Goal: Find specific page/section: Find specific page/section

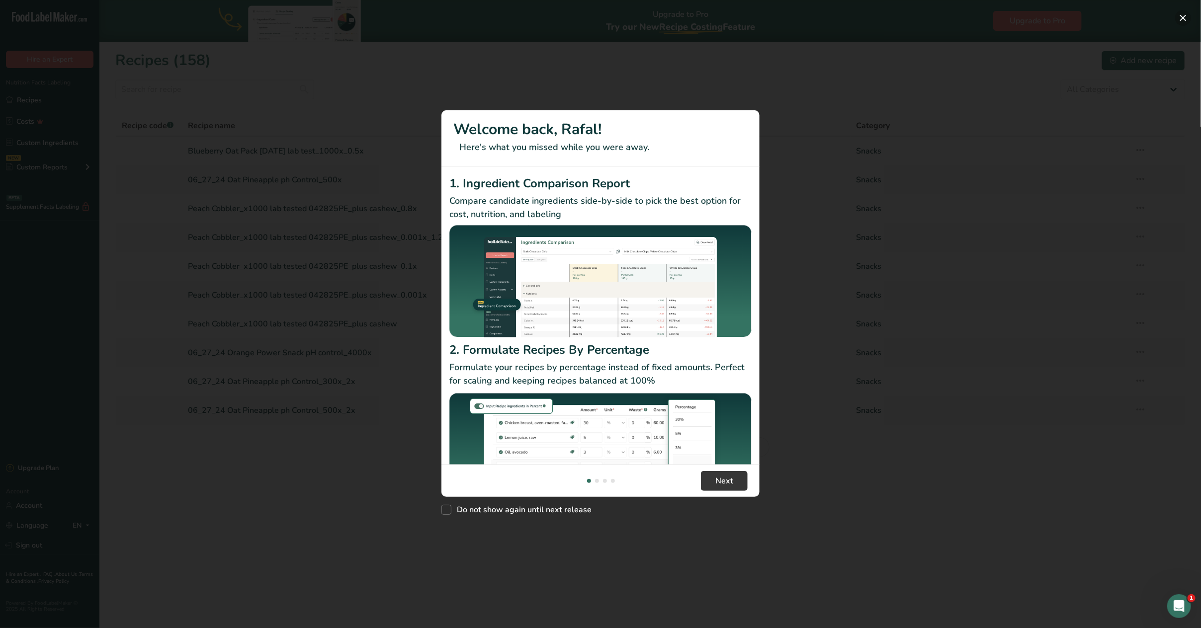
click at [1184, 15] on button "New Features" at bounding box center [1183, 18] width 16 height 16
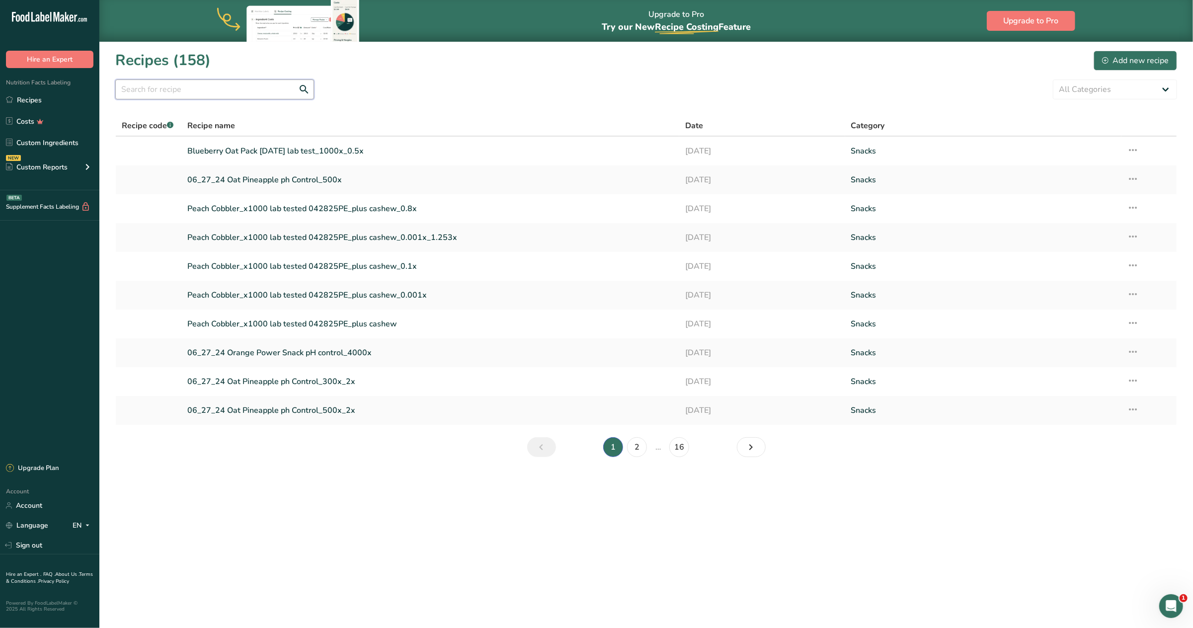
click at [258, 85] on input "text" at bounding box center [214, 90] width 199 height 20
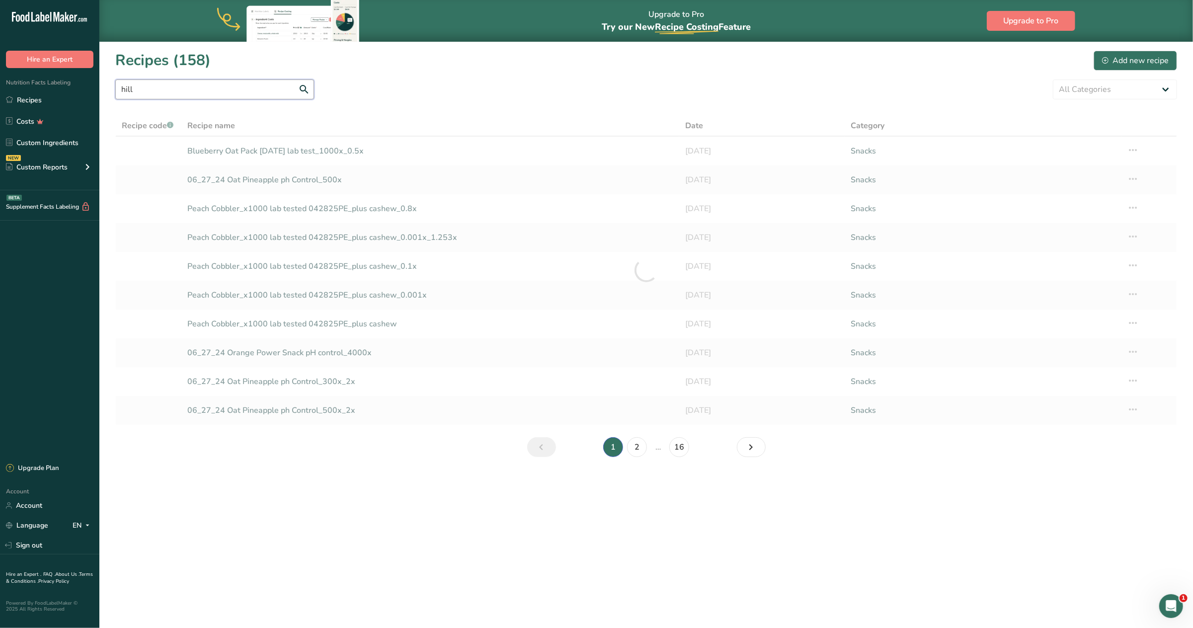
type input "hill"
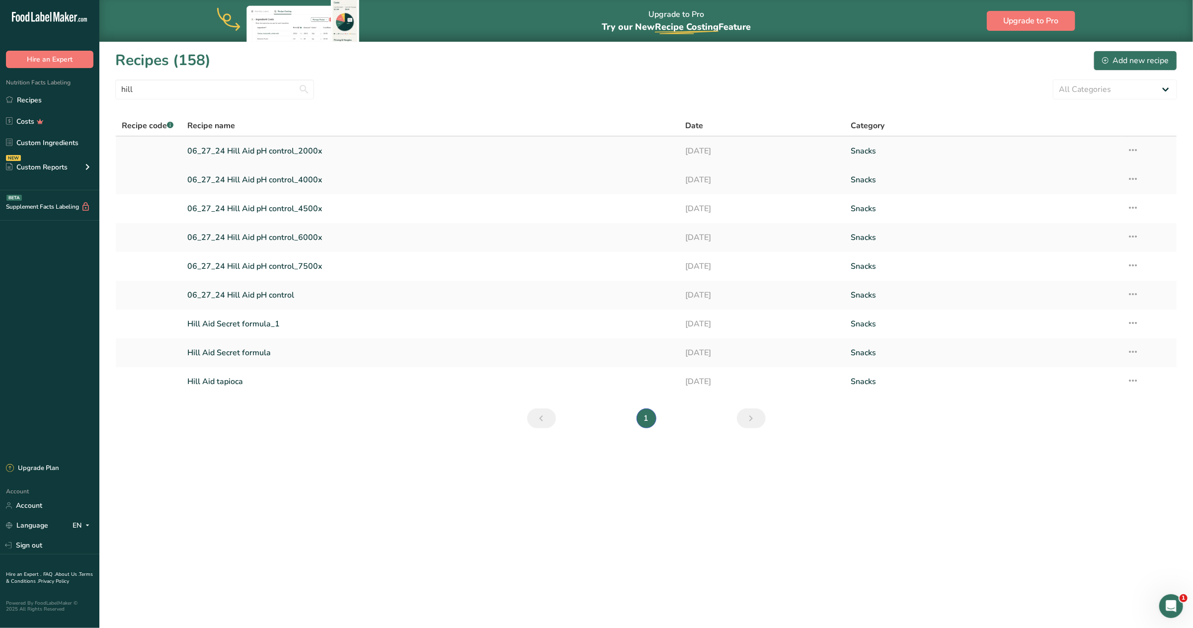
click at [235, 147] on link "06_27_24 Hill Aid pH control_2000x" at bounding box center [431, 151] width 486 height 21
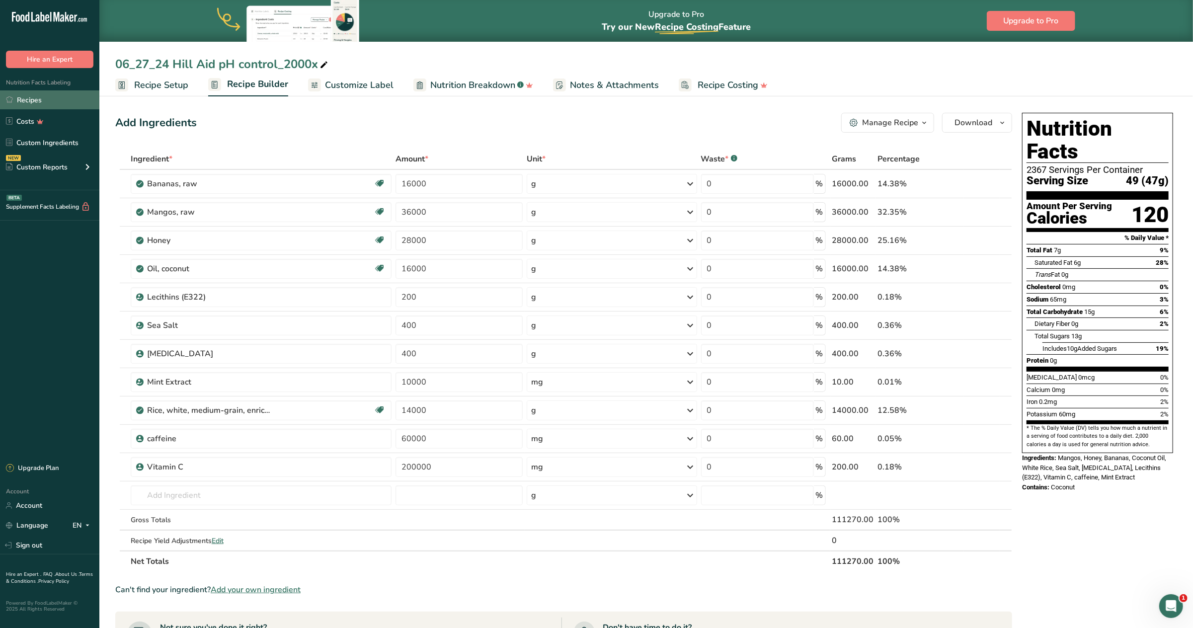
click at [15, 102] on link "Recipes" at bounding box center [49, 99] width 99 height 19
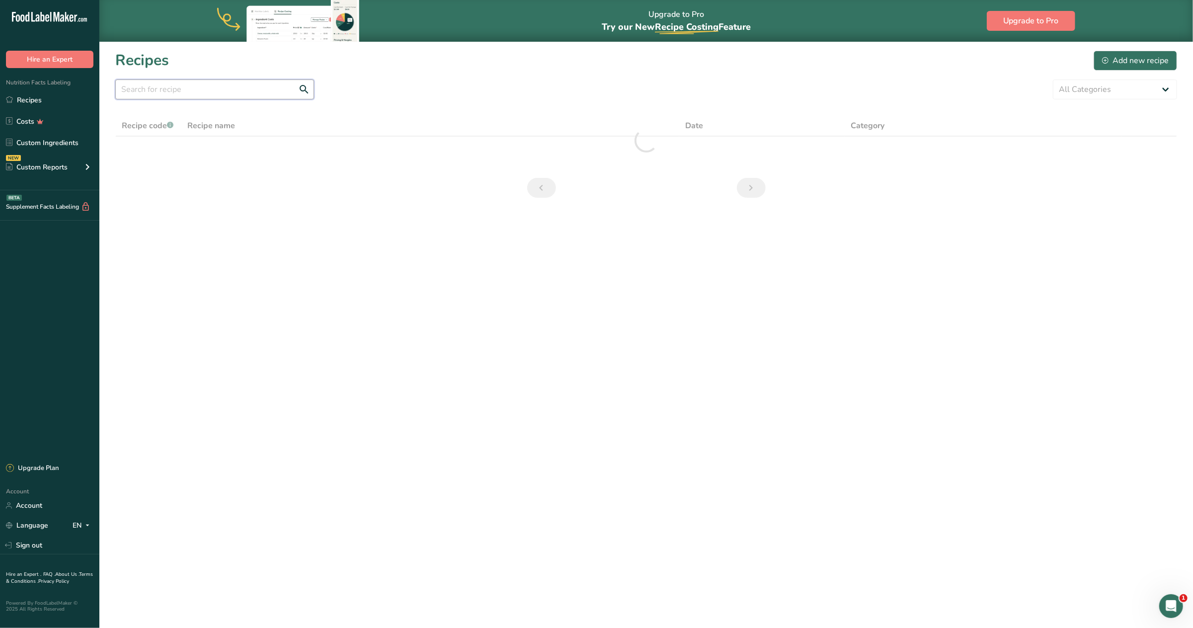
click at [184, 84] on input "text" at bounding box center [214, 90] width 199 height 20
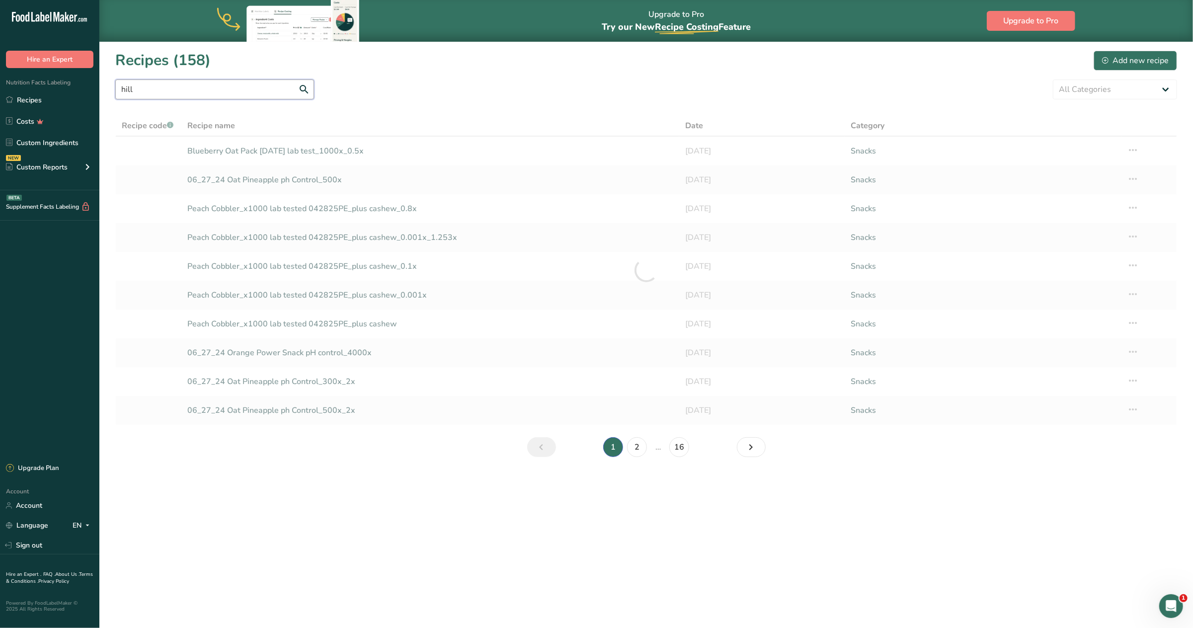
type input "hill"
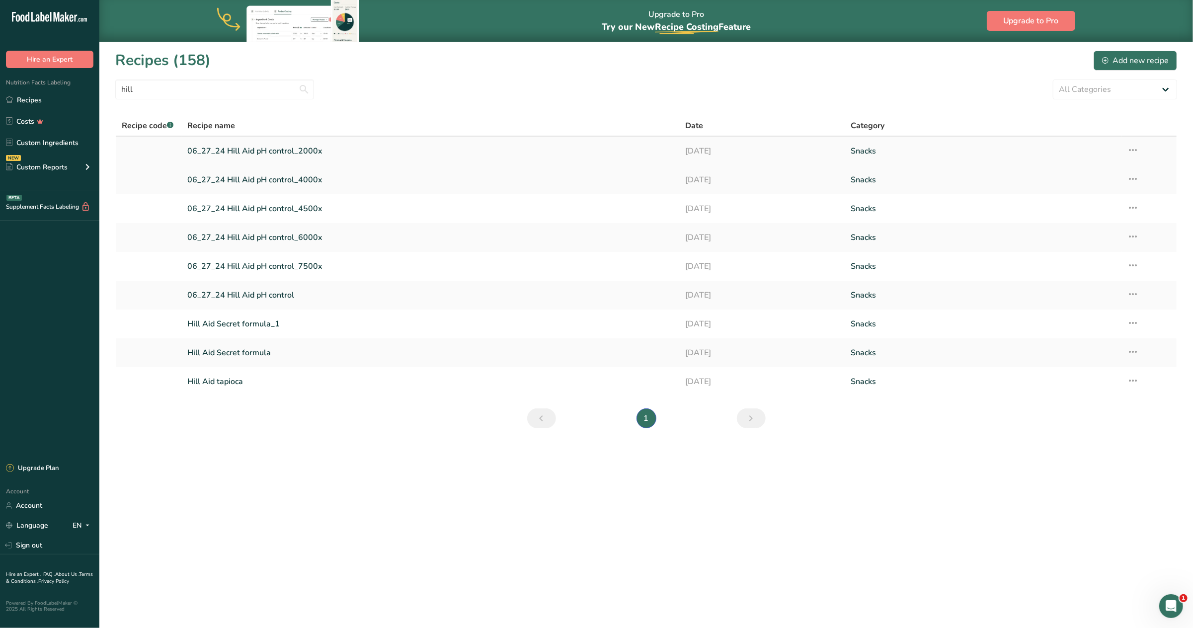
click at [289, 147] on link "06_27_24 Hill Aid pH control_2000x" at bounding box center [431, 151] width 486 height 21
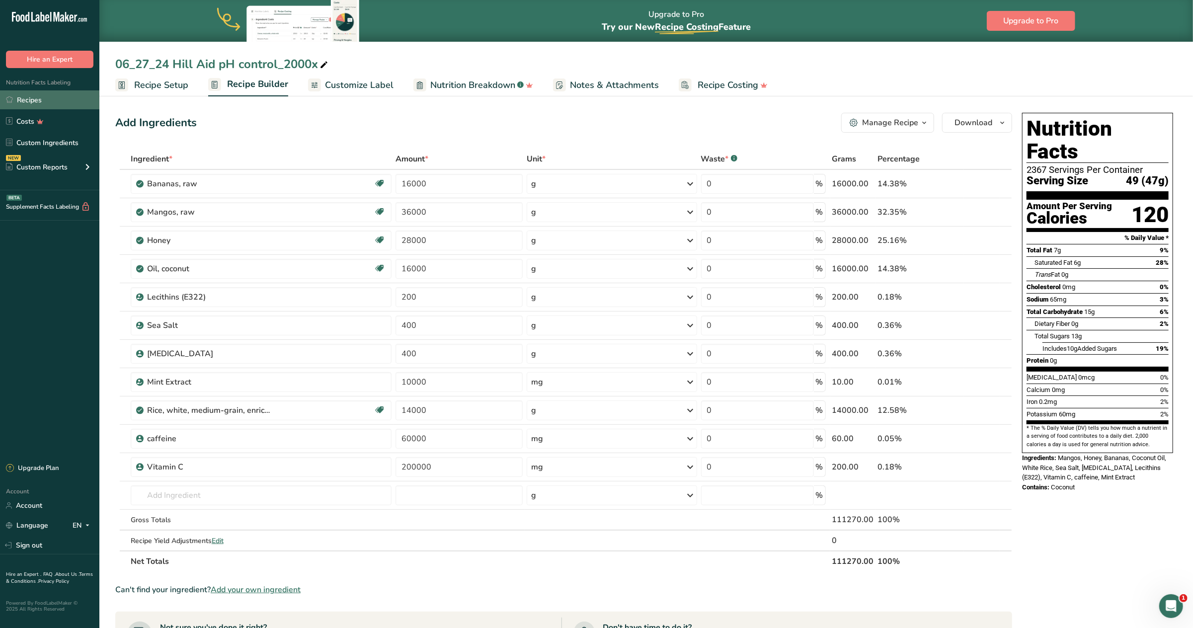
click at [31, 95] on link "Recipes" at bounding box center [49, 99] width 99 height 19
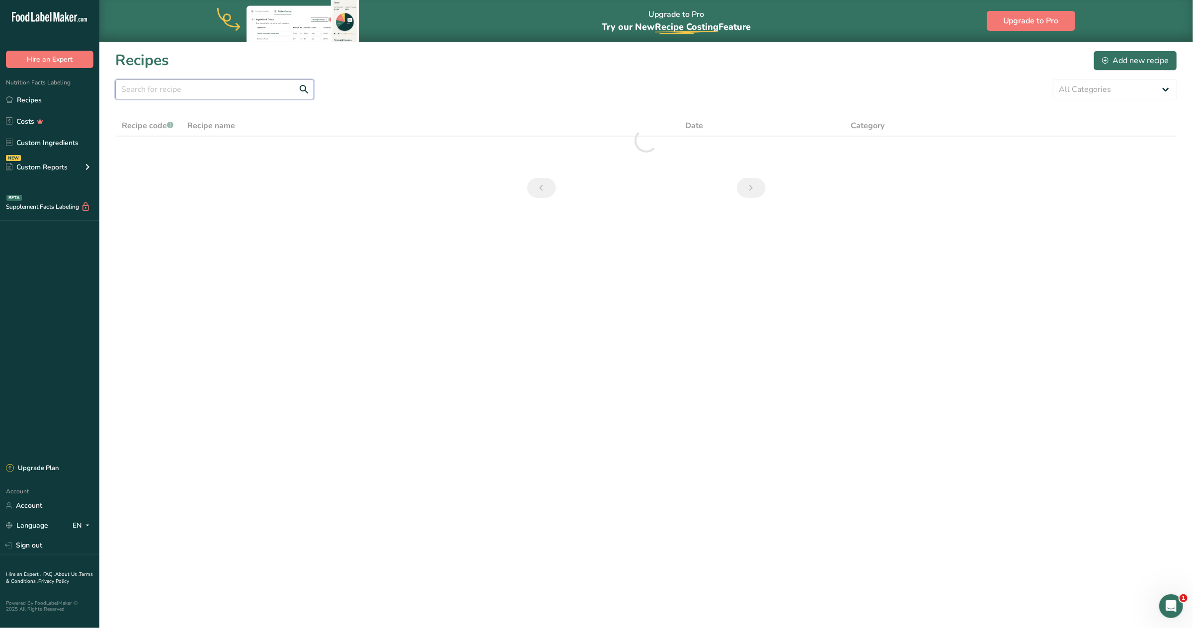
click at [180, 86] on input "text" at bounding box center [214, 90] width 199 height 20
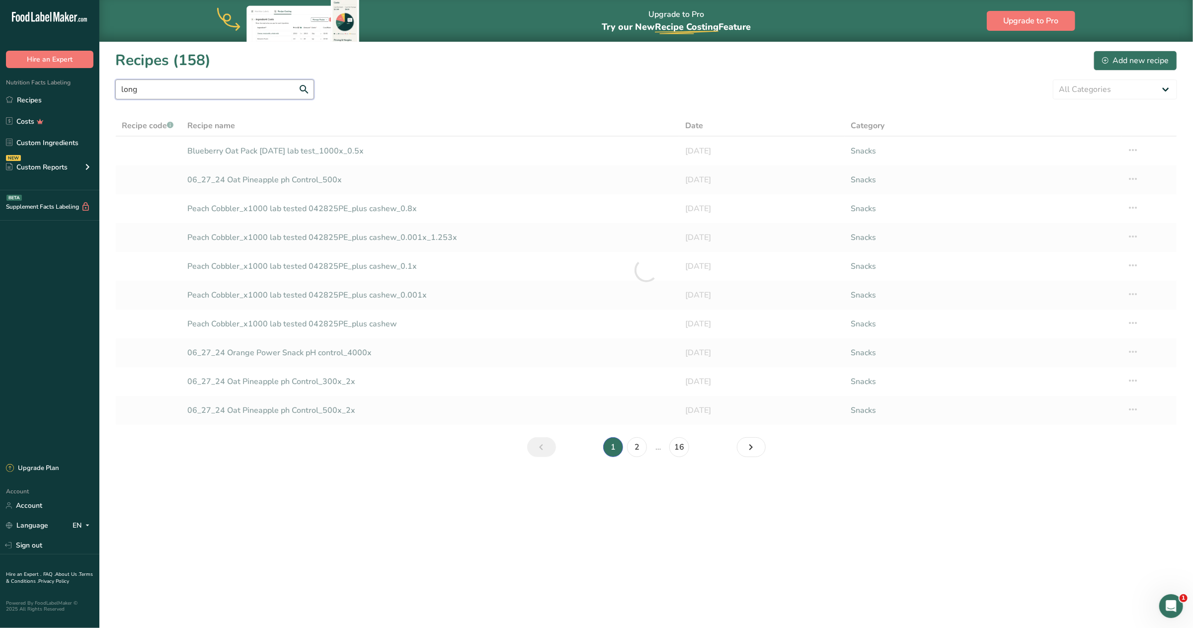
type input "long"
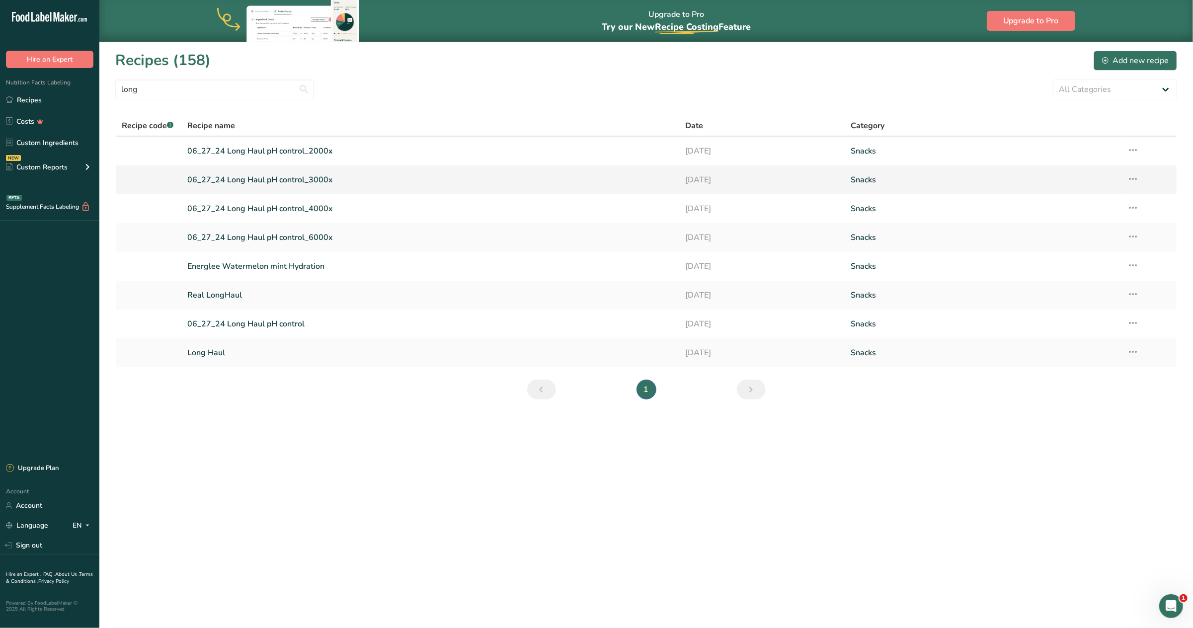
click at [287, 184] on link "06_27_24 Long Haul pH control_3000x" at bounding box center [431, 179] width 486 height 21
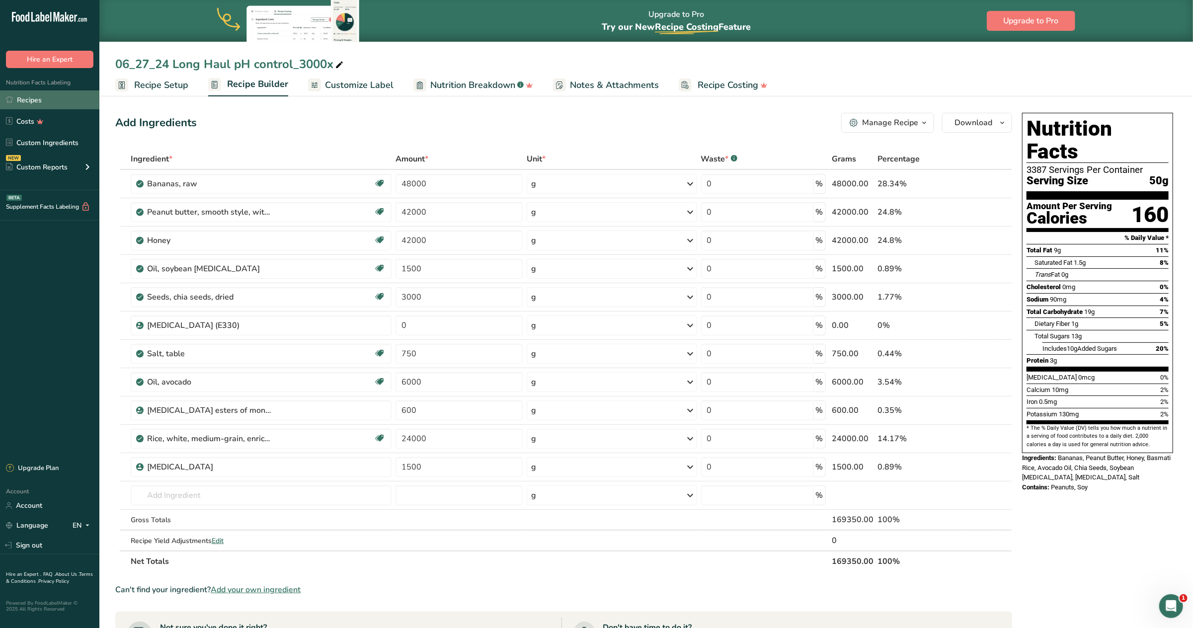
click at [26, 102] on link "Recipes" at bounding box center [49, 99] width 99 height 19
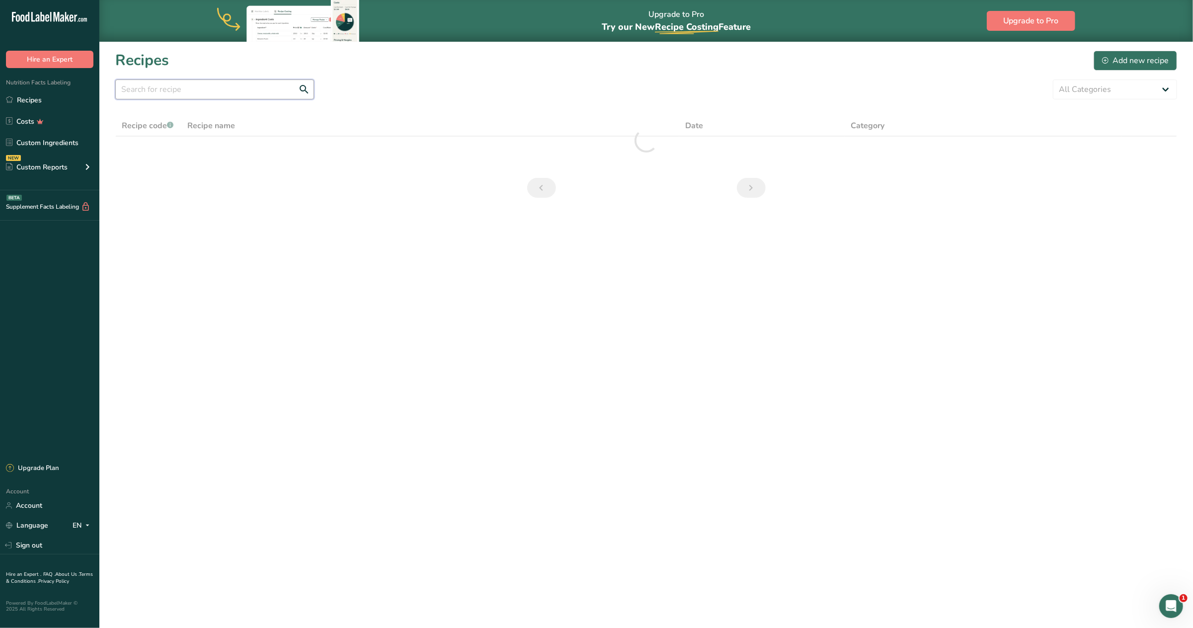
click at [155, 90] on input "text" at bounding box center [214, 90] width 199 height 20
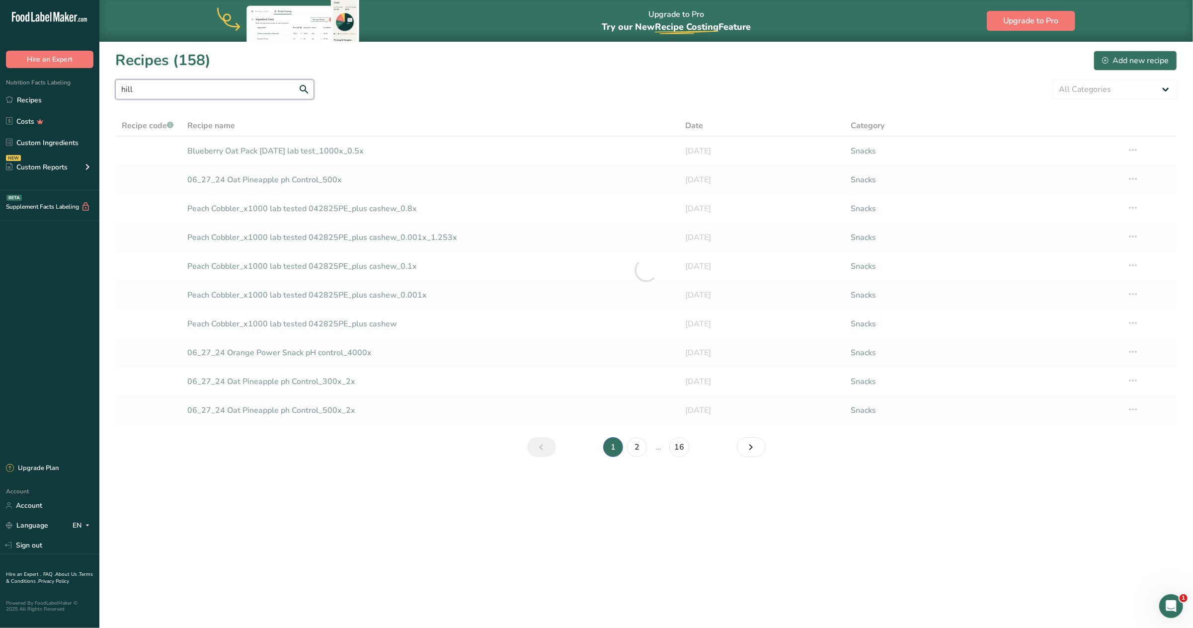
type input "hill"
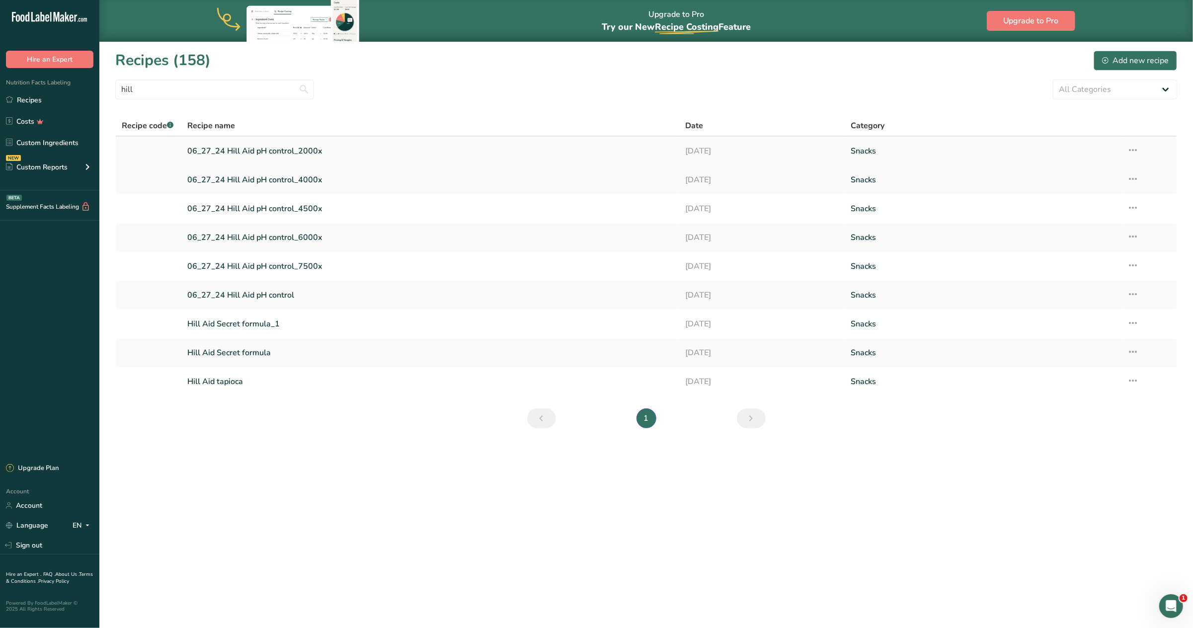
click at [237, 147] on link "06_27_24 Hill Aid pH control_2000x" at bounding box center [431, 151] width 486 height 21
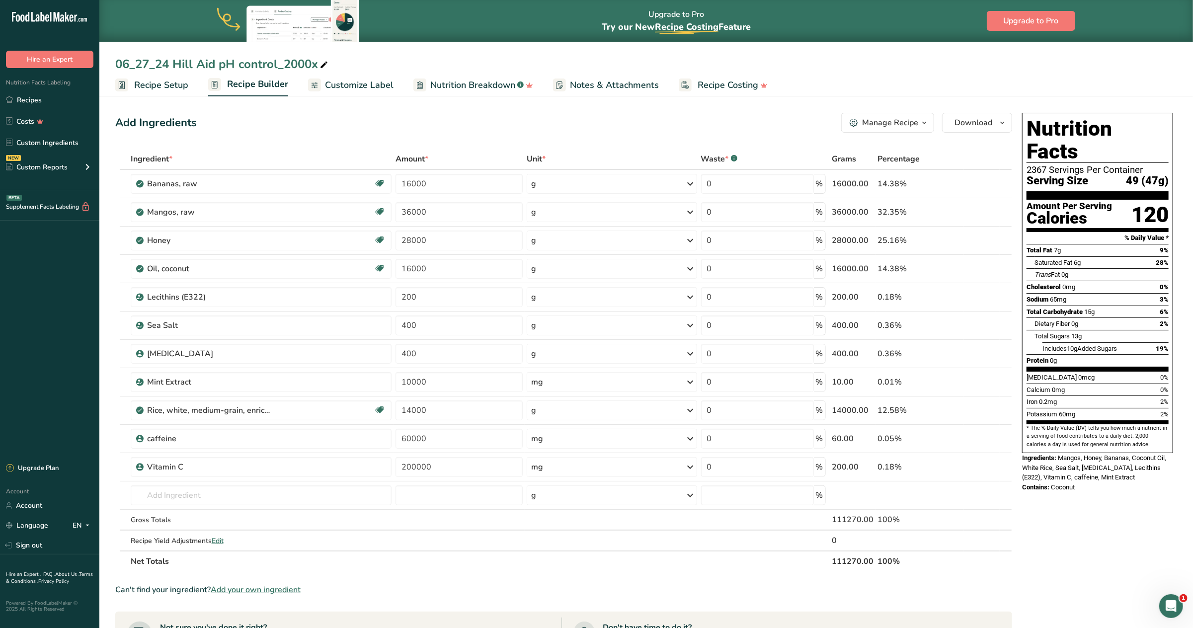
click at [438, 65] on div "06_27_24 Hill Aid pH control_2000x" at bounding box center [646, 64] width 1094 height 18
